Goal: Complete application form

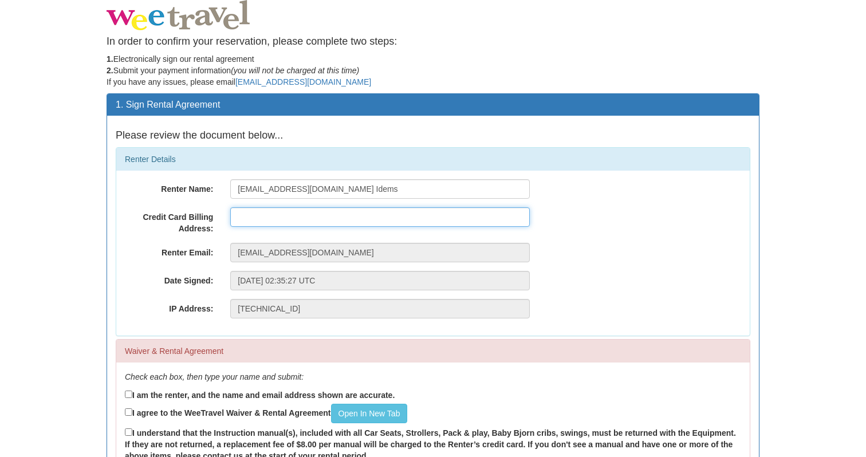
click at [273, 212] on input "text" at bounding box center [380, 216] width 300 height 19
type input "[STREET_ADDRESS]"
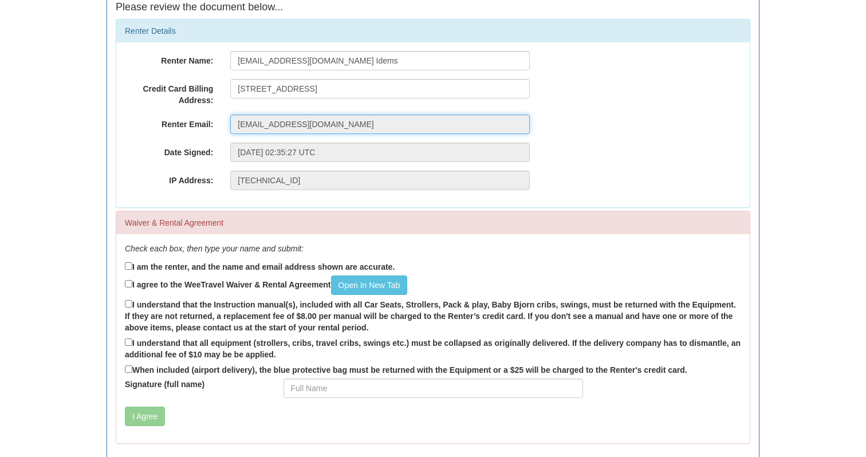
scroll to position [129, 0]
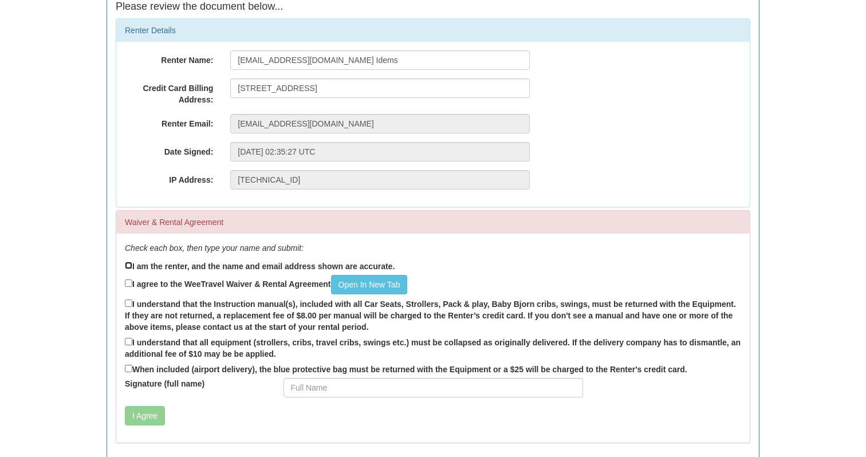
click at [129, 265] on input "I am the renter, and the name and email address shown are accurate." at bounding box center [128, 265] width 7 height 7
checkbox input "true"
click at [317, 62] on input "[EMAIL_ADDRESS][DOMAIN_NAME] Idems" at bounding box center [380, 59] width 300 height 19
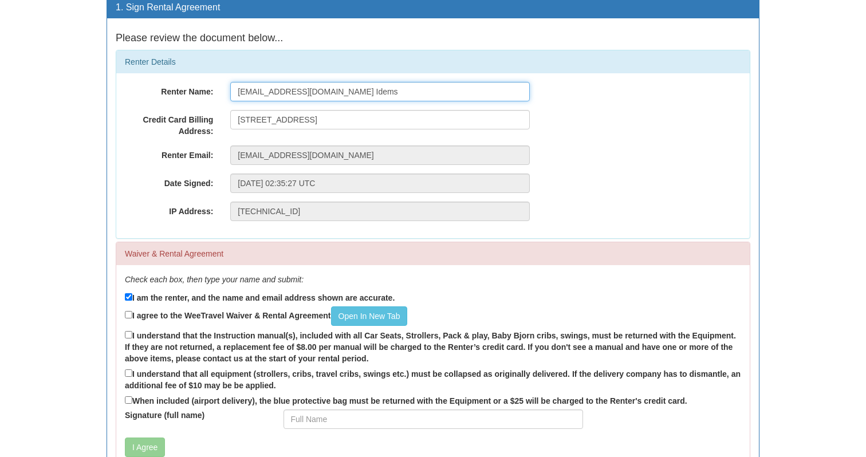
scroll to position [78, 0]
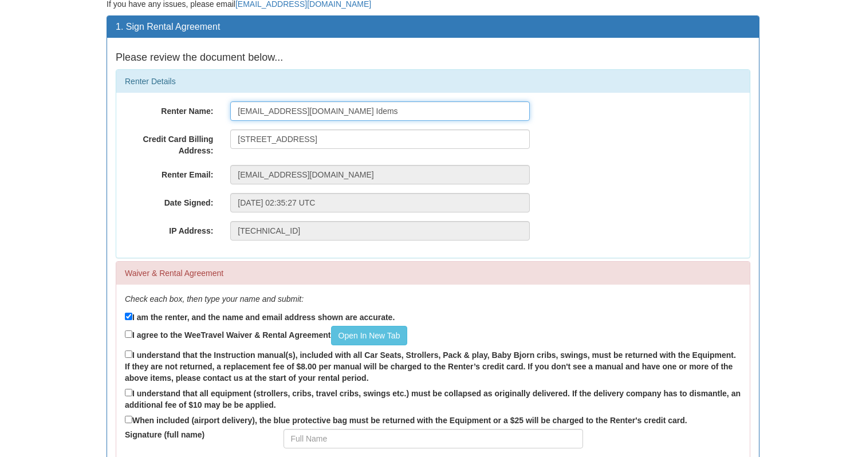
drag, startPoint x: 317, startPoint y: 113, endPoint x: 193, endPoint y: 92, distance: 126.2
click at [193, 92] on div "Renter Details Renter Name: [EMAIL_ADDRESS][DOMAIN_NAME] Idems Credit Card Bill…" at bounding box center [433, 163] width 635 height 189
type input "[PERSON_NAME]"
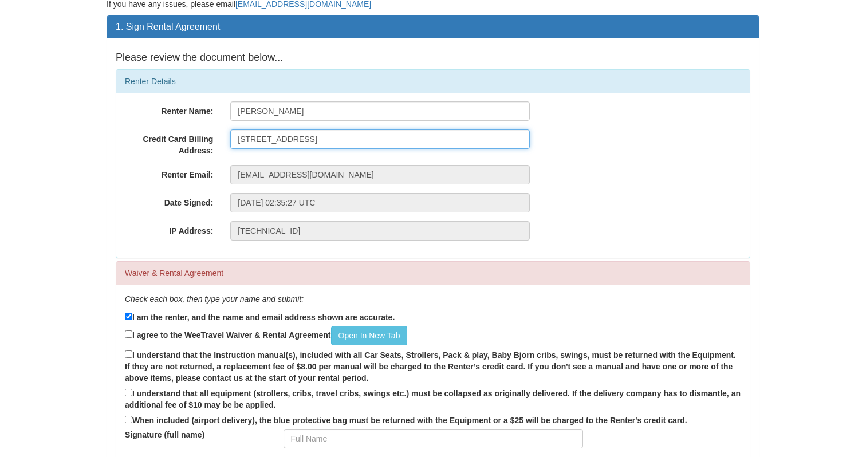
click at [266, 143] on input "[STREET_ADDRESS]" at bounding box center [380, 139] width 300 height 19
click at [571, 182] on div "Renter Email: [EMAIL_ADDRESS][DOMAIN_NAME]" at bounding box center [433, 174] width 634 height 19
click at [241, 139] on input "[STREET_ADDRESS]" at bounding box center [380, 139] width 300 height 19
click at [614, 217] on div "Renter Name: [PERSON_NAME] Credit Card Billing Address: [STREET_ADDRESS] Renter…" at bounding box center [433, 175] width 634 height 165
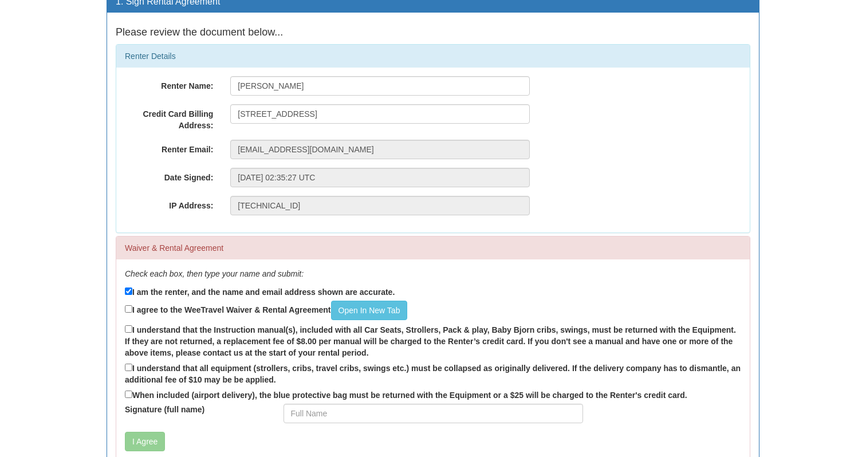
scroll to position [105, 0]
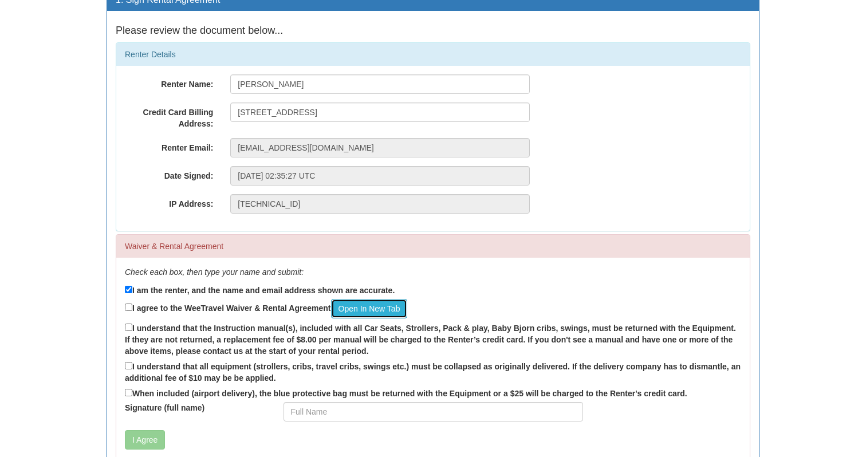
click at [395, 307] on link "Open In New Tab" at bounding box center [369, 308] width 77 height 19
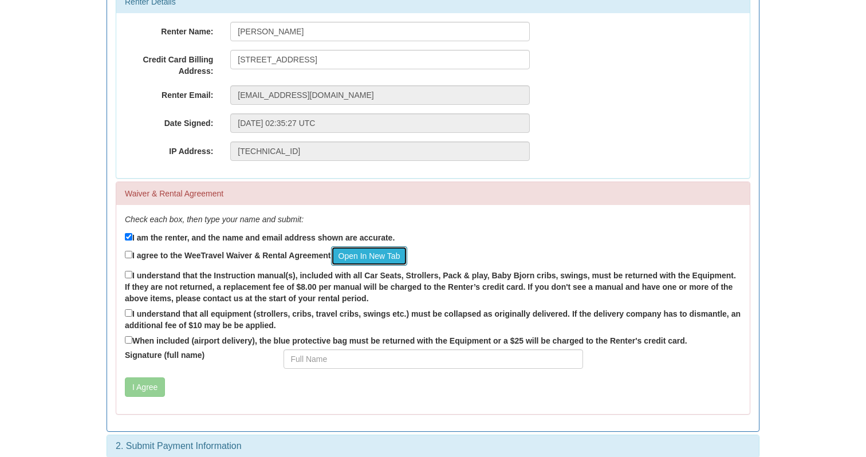
scroll to position [170, 0]
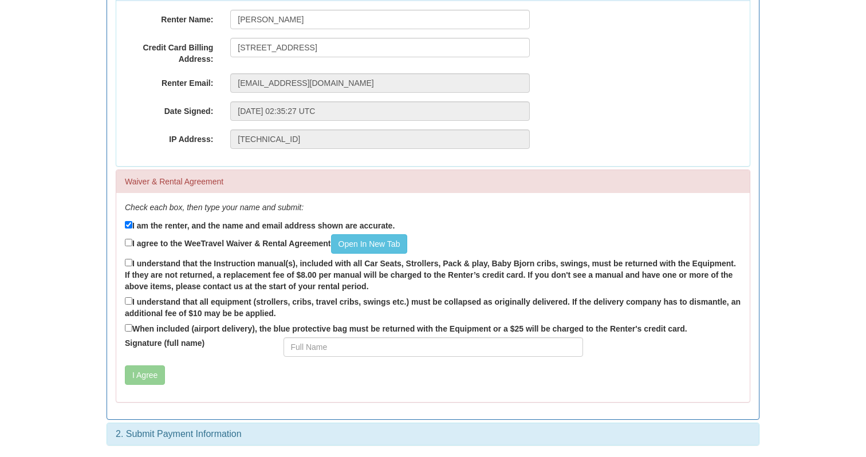
click at [121, 240] on div "Check each box, then type your name and submit: I am the renter, and the name a…" at bounding box center [433, 297] width 634 height 209
click at [128, 241] on input "I agree to the WeeTravel Waiver & Rental Agreement Open In [GEOGRAPHIC_DATA]" at bounding box center [128, 242] width 7 height 7
checkbox input "true"
click at [130, 262] on input "I understand that the Instruction manual(s), included with all Car Seats, Strol…" at bounding box center [128, 262] width 7 height 7
checkbox input "true"
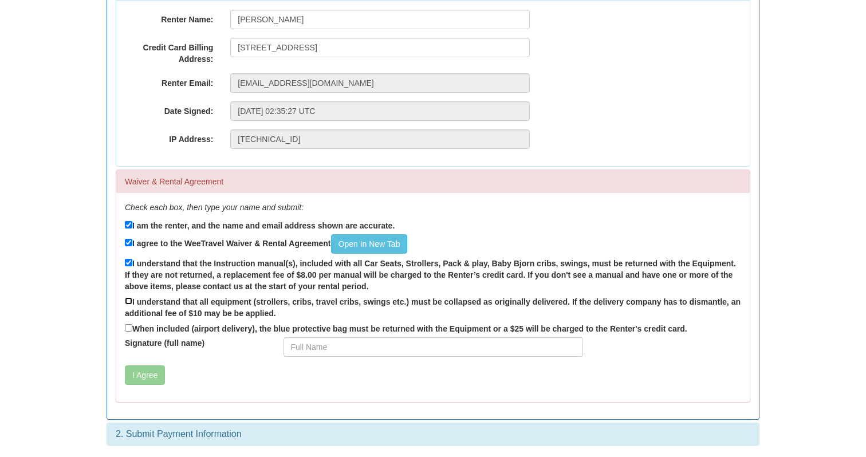
click at [130, 301] on input "I understand that all equipment (strollers, cribs, travel cribs, swings etc.) m…" at bounding box center [128, 300] width 7 height 7
checkbox input "true"
click at [125, 333] on label "When included (airport delivery), the blue protective bag must be returned with…" at bounding box center [406, 328] width 563 height 13
click at [125, 332] on input "When included (airport delivery), the blue protective bag must be returned with…" at bounding box center [128, 327] width 7 height 7
checkbox input "true"
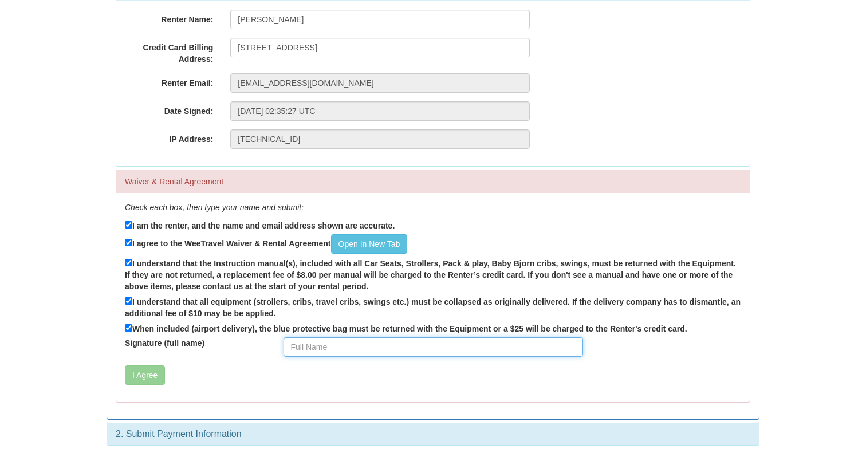
click at [313, 348] on input "Signature (full name)" at bounding box center [434, 347] width 300 height 19
type input "[PERSON_NAME]"
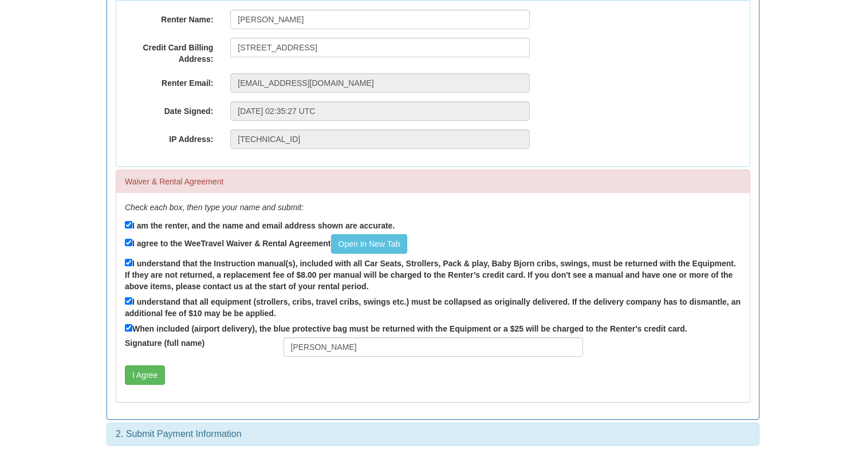
click at [277, 389] on div "Check each box, then type your name and submit: I am the renter, and the name a…" at bounding box center [433, 297] width 634 height 209
click at [154, 375] on button "I Agree" at bounding box center [145, 375] width 40 height 19
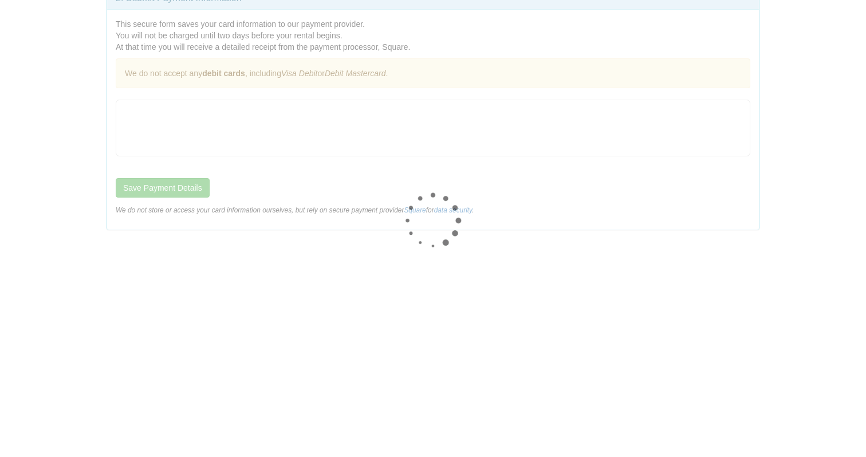
scroll to position [0, 0]
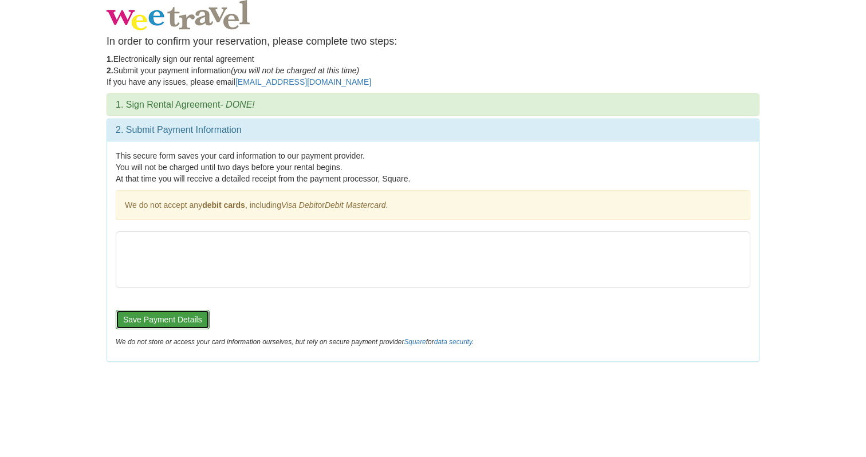
click at [190, 321] on button "Save Payment Details" at bounding box center [163, 319] width 94 height 19
